Goal: Task Accomplishment & Management: Manage account settings

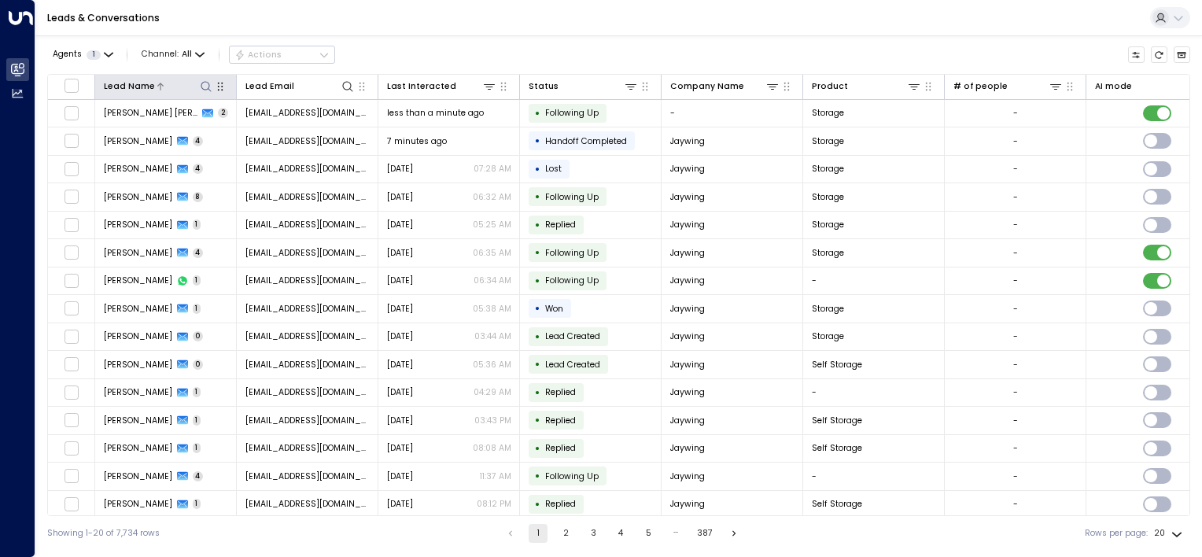
click at [206, 87] on icon at bounding box center [206, 86] width 13 height 13
type input "**********"
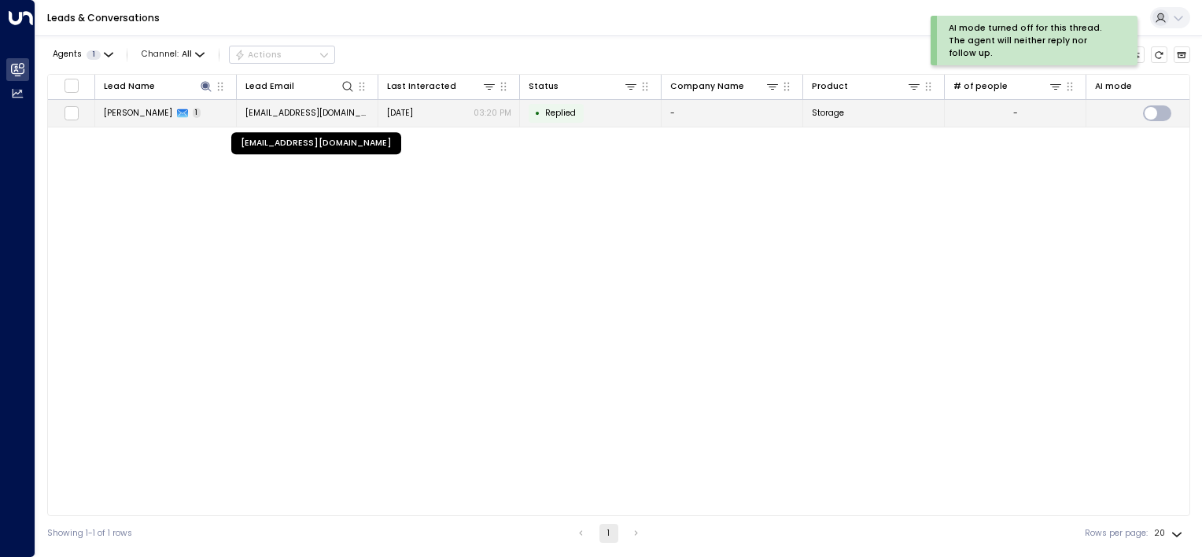
click at [269, 111] on span "[EMAIL_ADDRESS][DOMAIN_NAME]" at bounding box center [307, 113] width 124 height 12
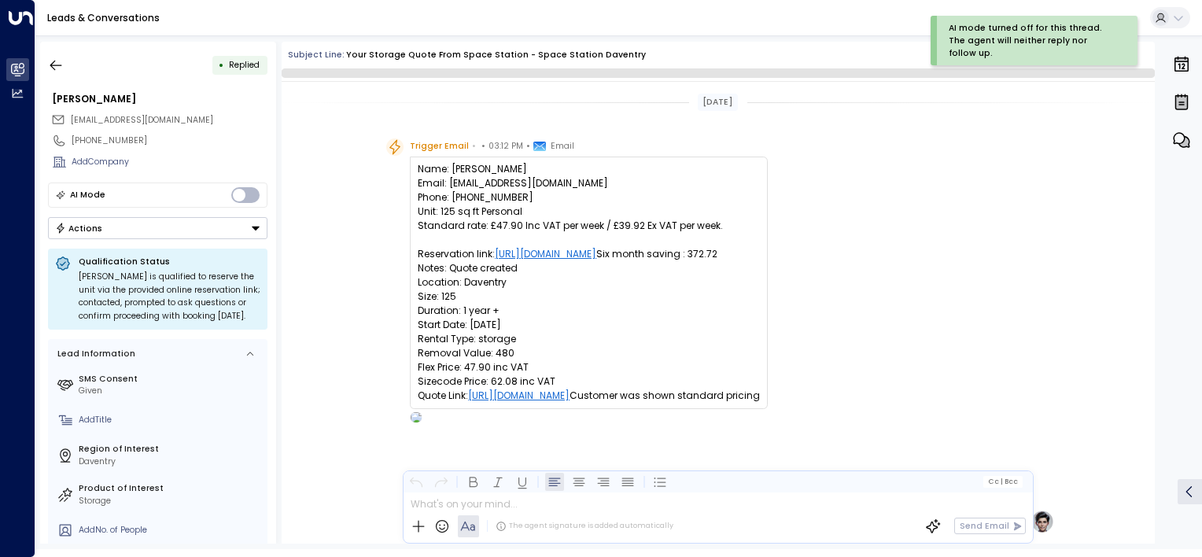
scroll to position [479, 0]
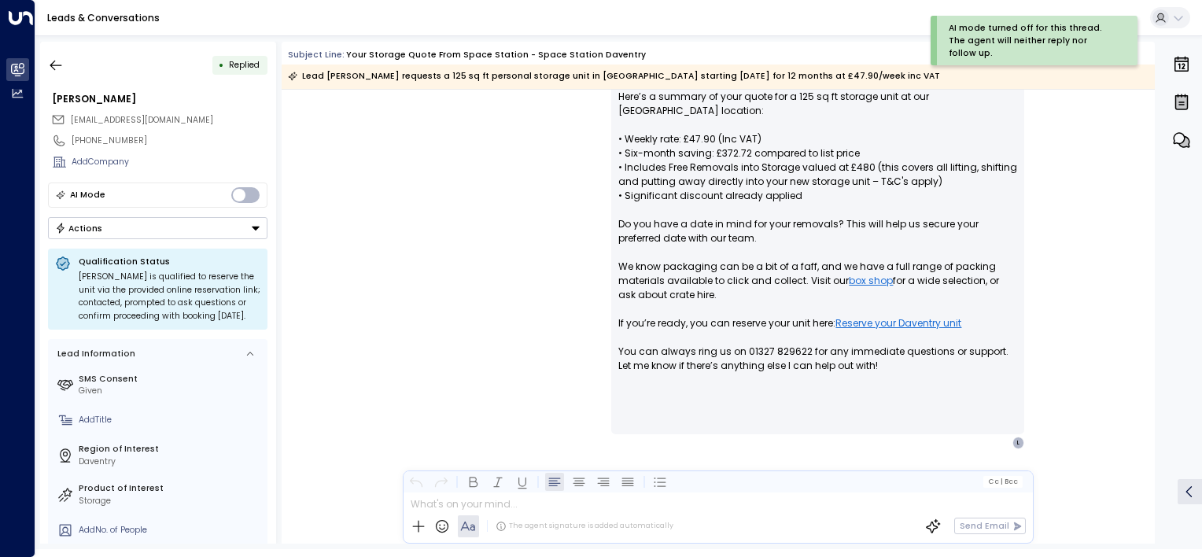
click at [264, 234] on button "Actions" at bounding box center [158, 228] width 220 height 22
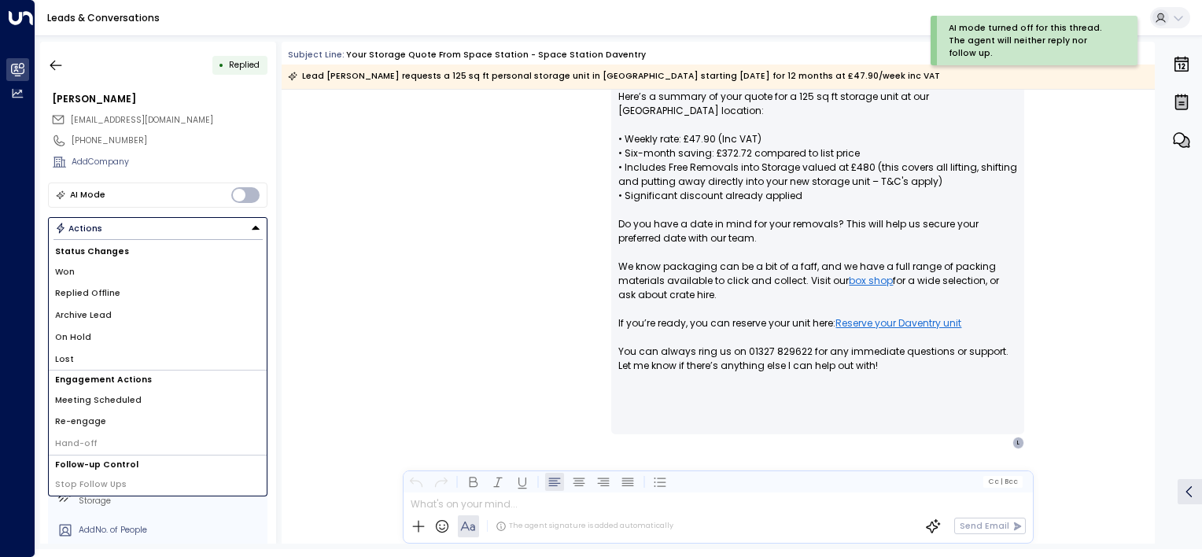
click at [155, 357] on li "Lost" at bounding box center [158, 360] width 218 height 22
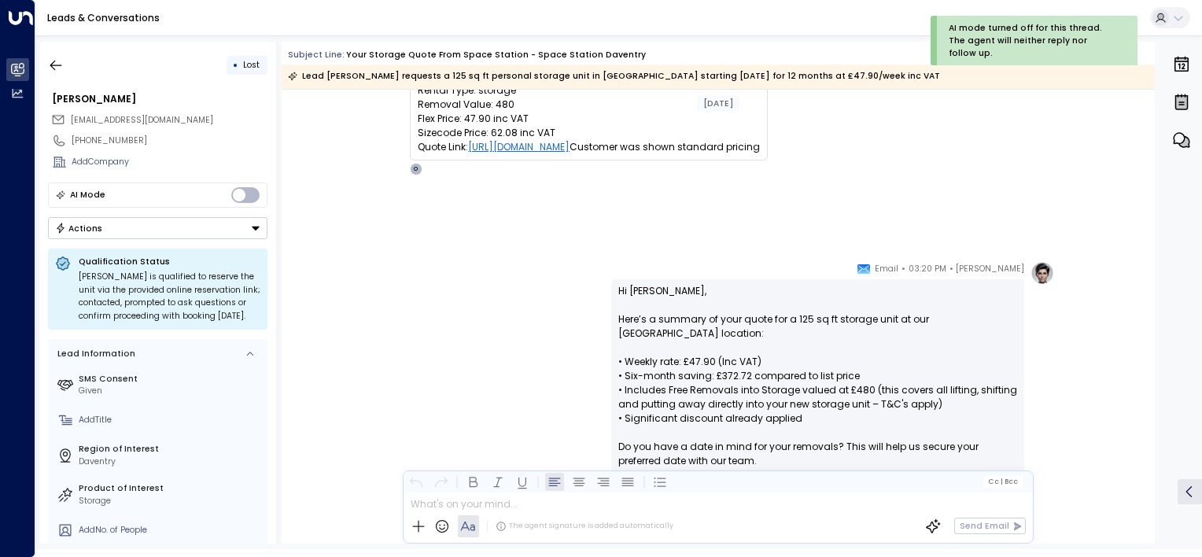
scroll to position [472, 0]
